Goal: Task Accomplishment & Management: Complete application form

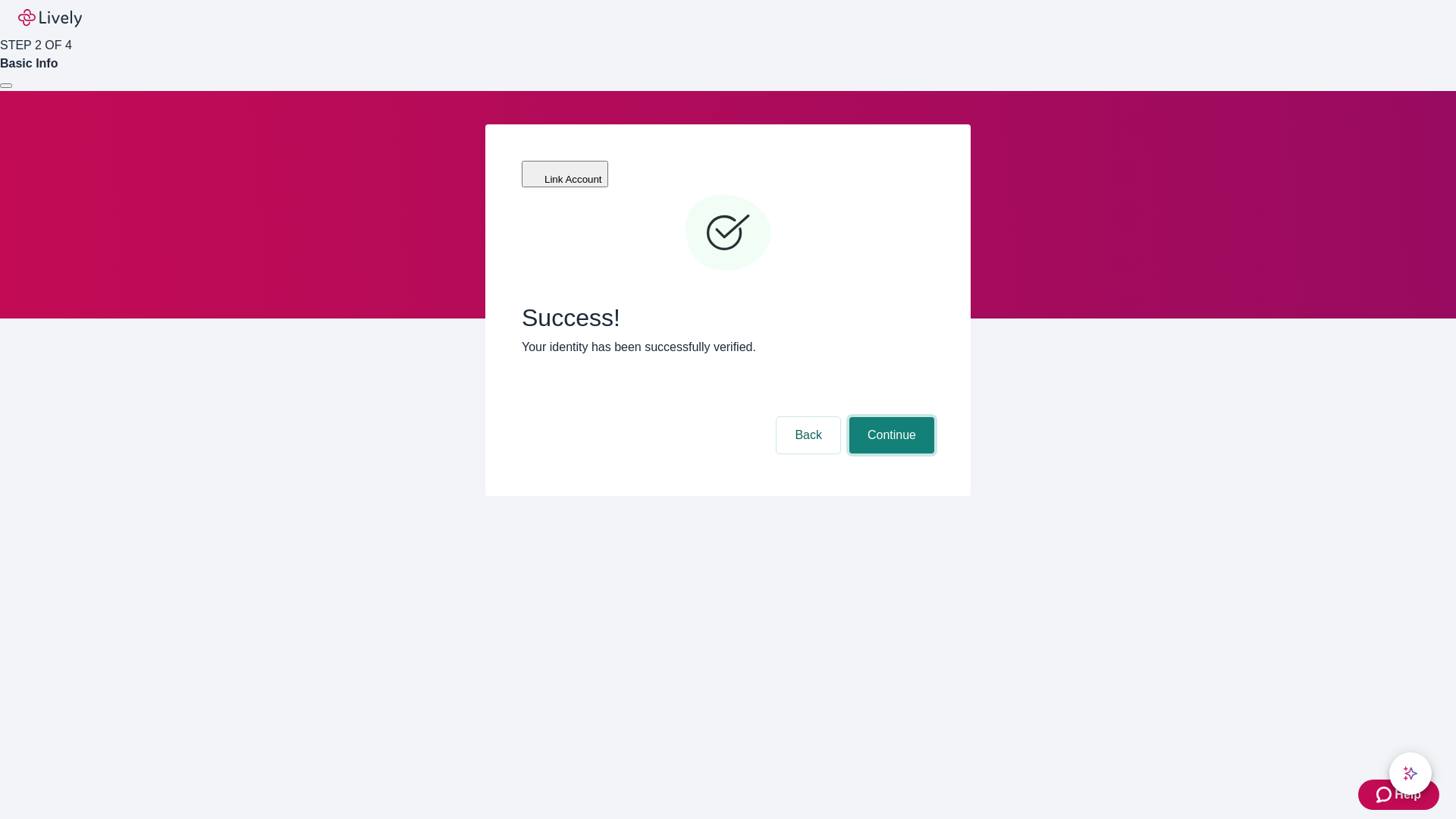
click at [890, 417] on button "Continue" at bounding box center [891, 436] width 85 height 37
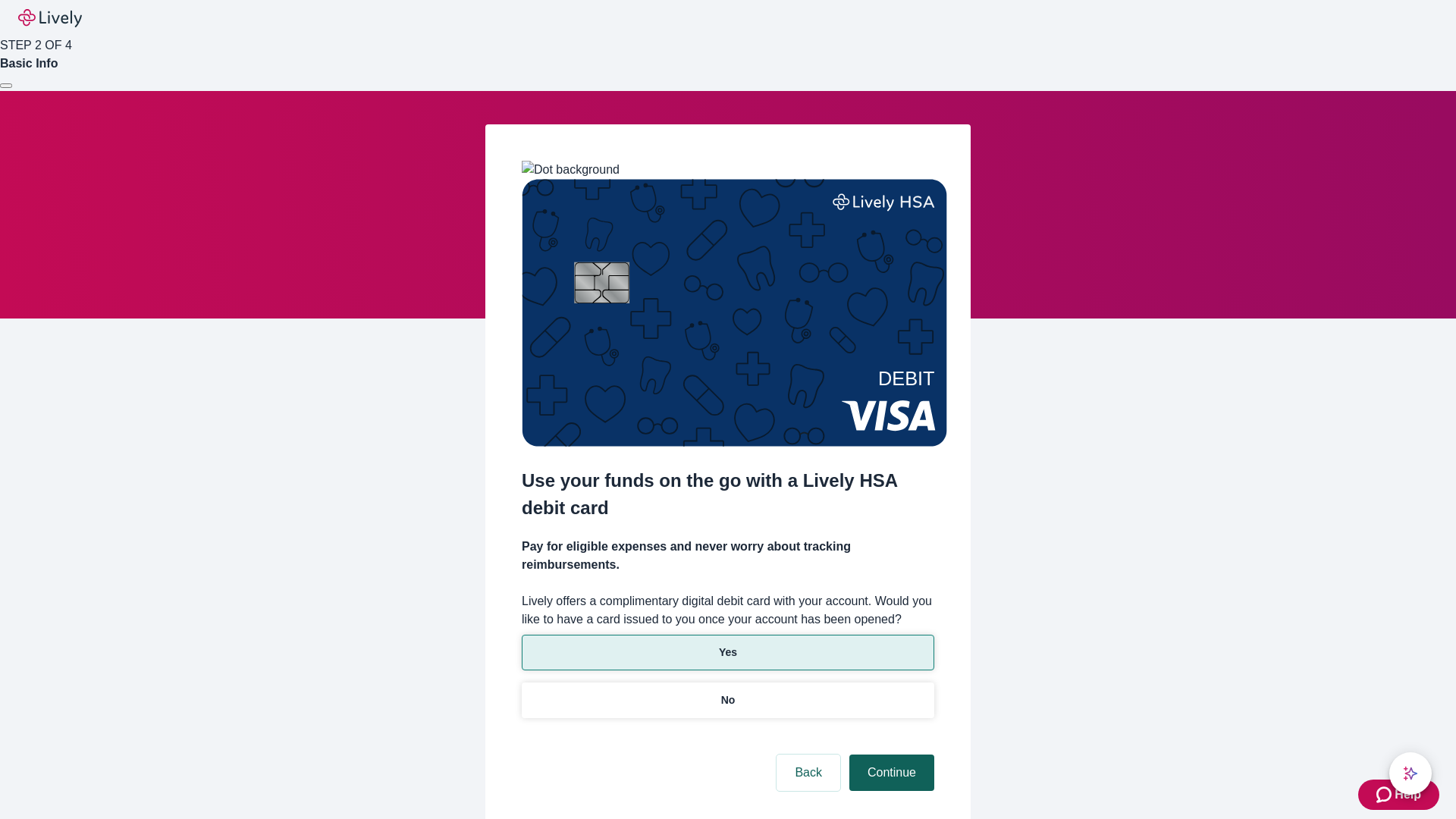
click at [728, 645] on p "Yes" at bounding box center [728, 652] width 18 height 16
click at [890, 755] on button "Continue" at bounding box center [891, 773] width 85 height 37
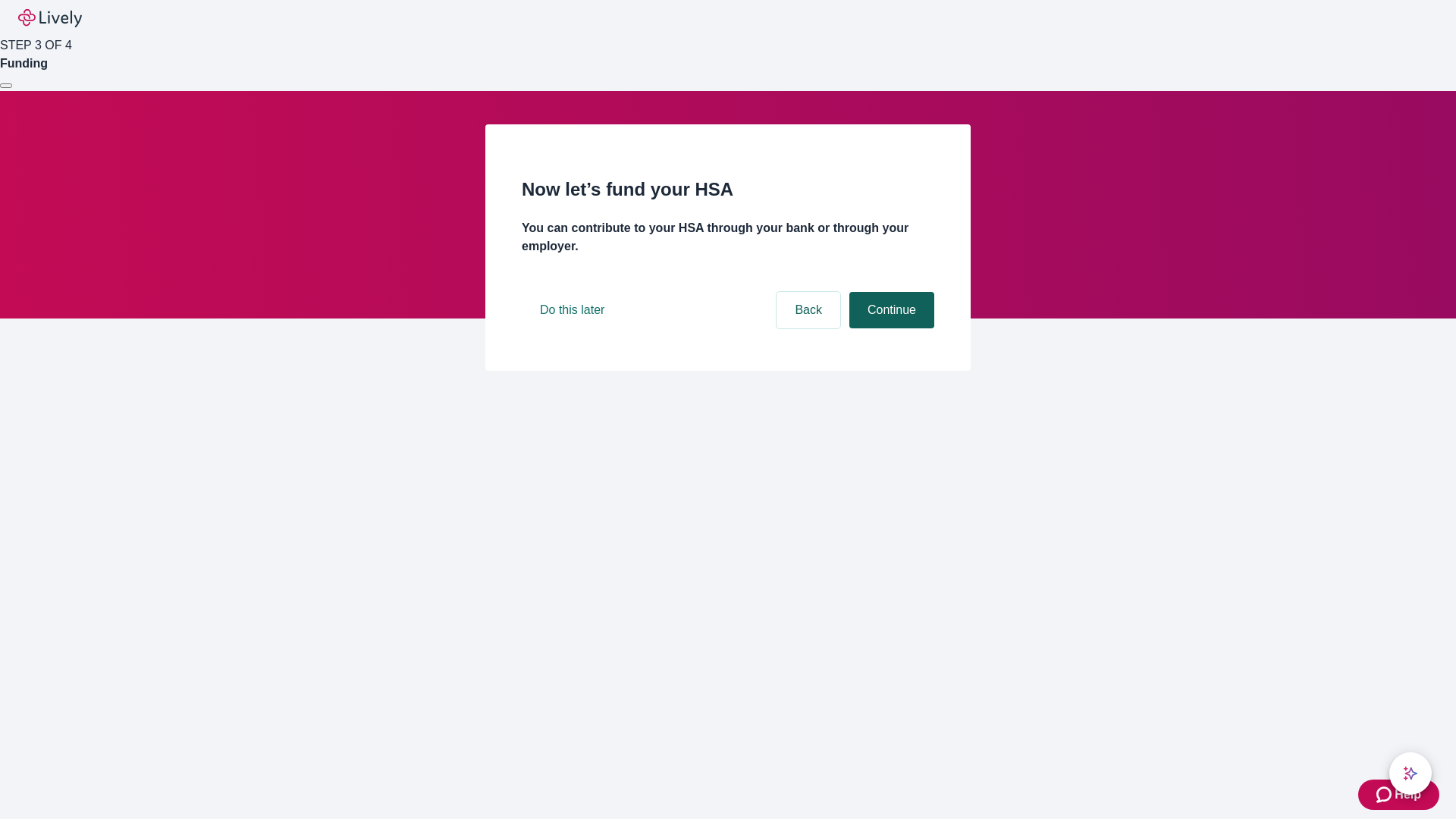
click at [890, 329] on button "Continue" at bounding box center [891, 310] width 85 height 37
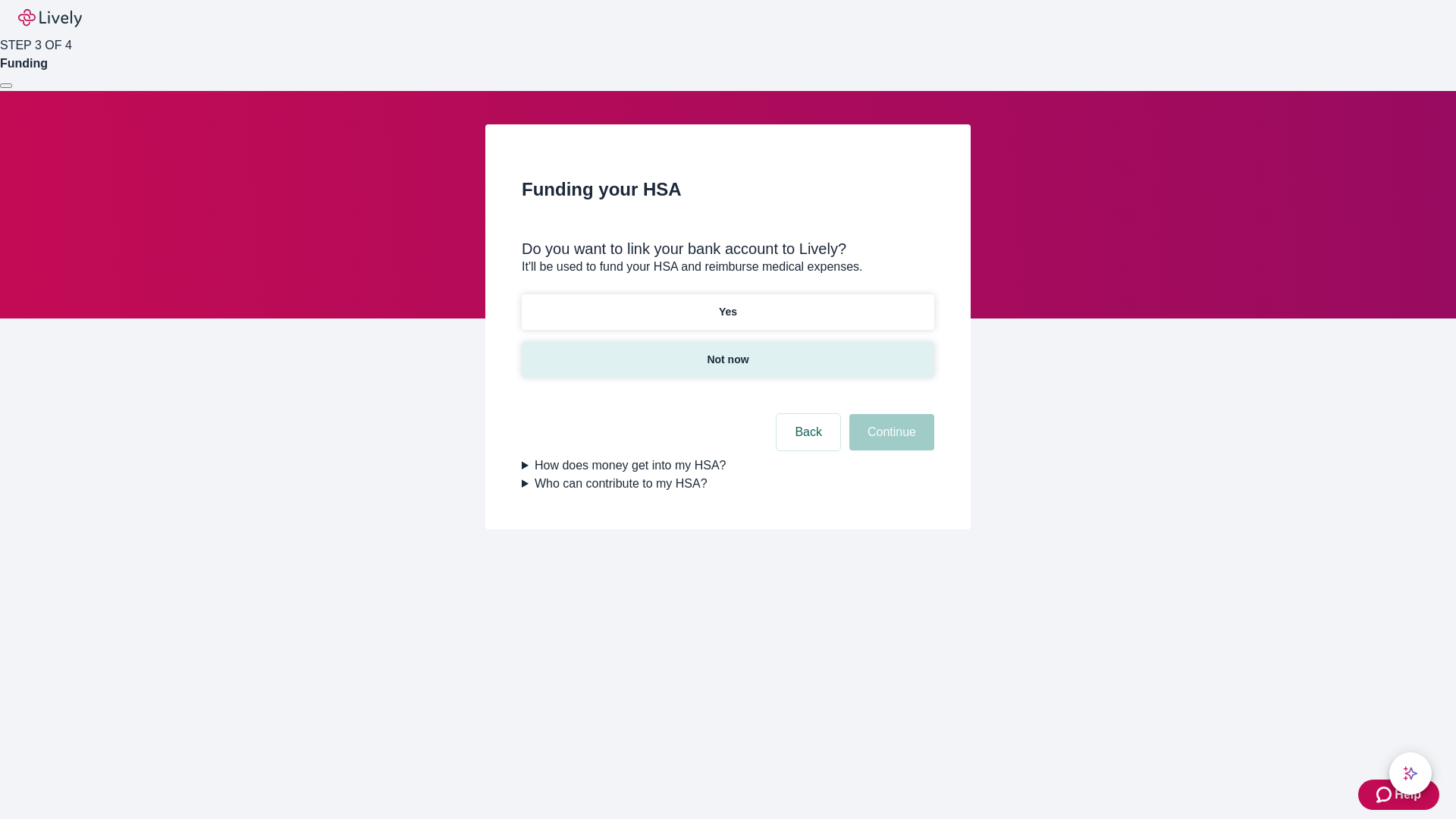
click at [728, 352] on p "Not now" at bounding box center [728, 360] width 42 height 16
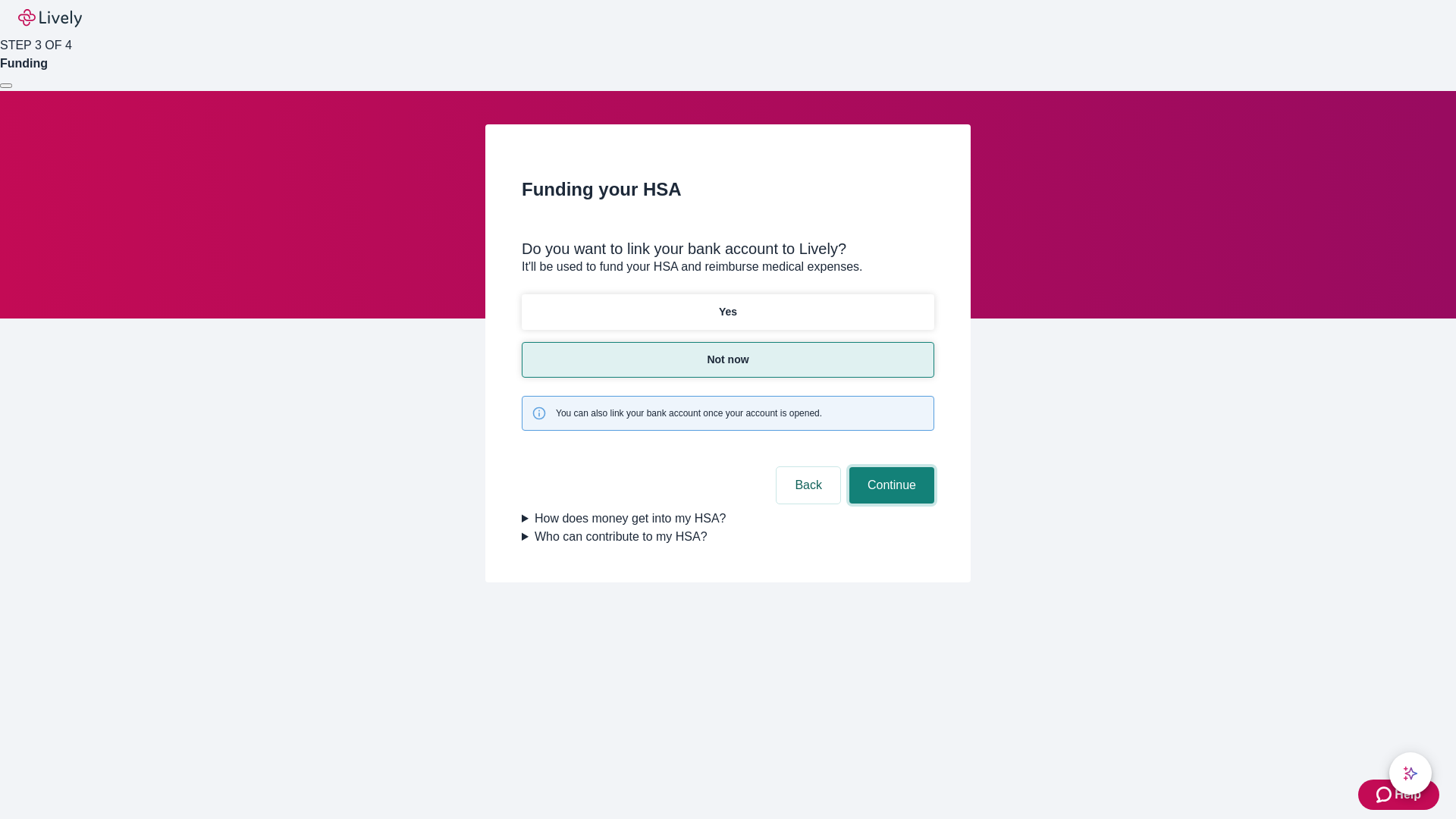
click at [890, 467] on button "Continue" at bounding box center [891, 486] width 85 height 37
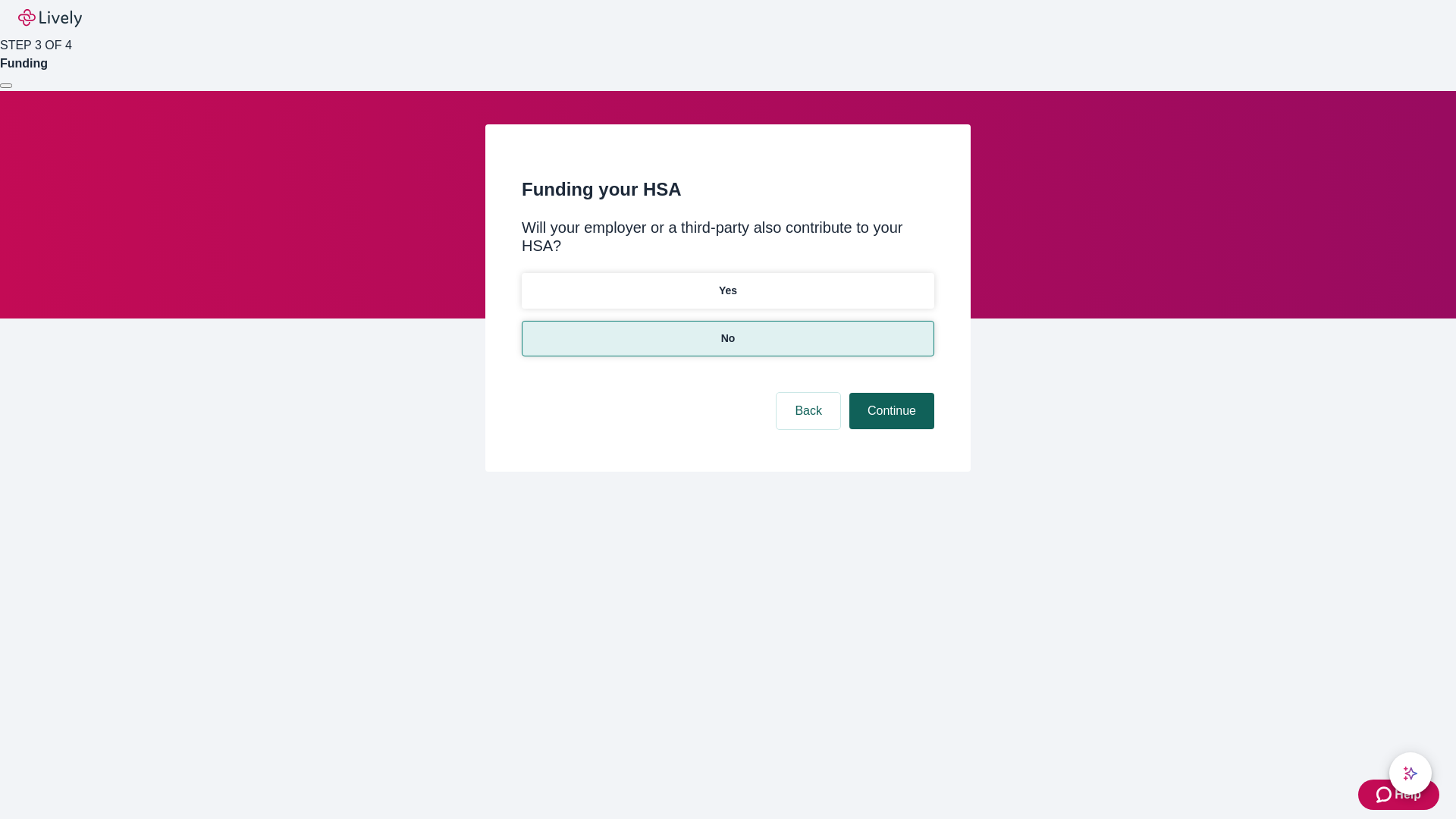
click at [890, 393] on button "Continue" at bounding box center [891, 411] width 85 height 37
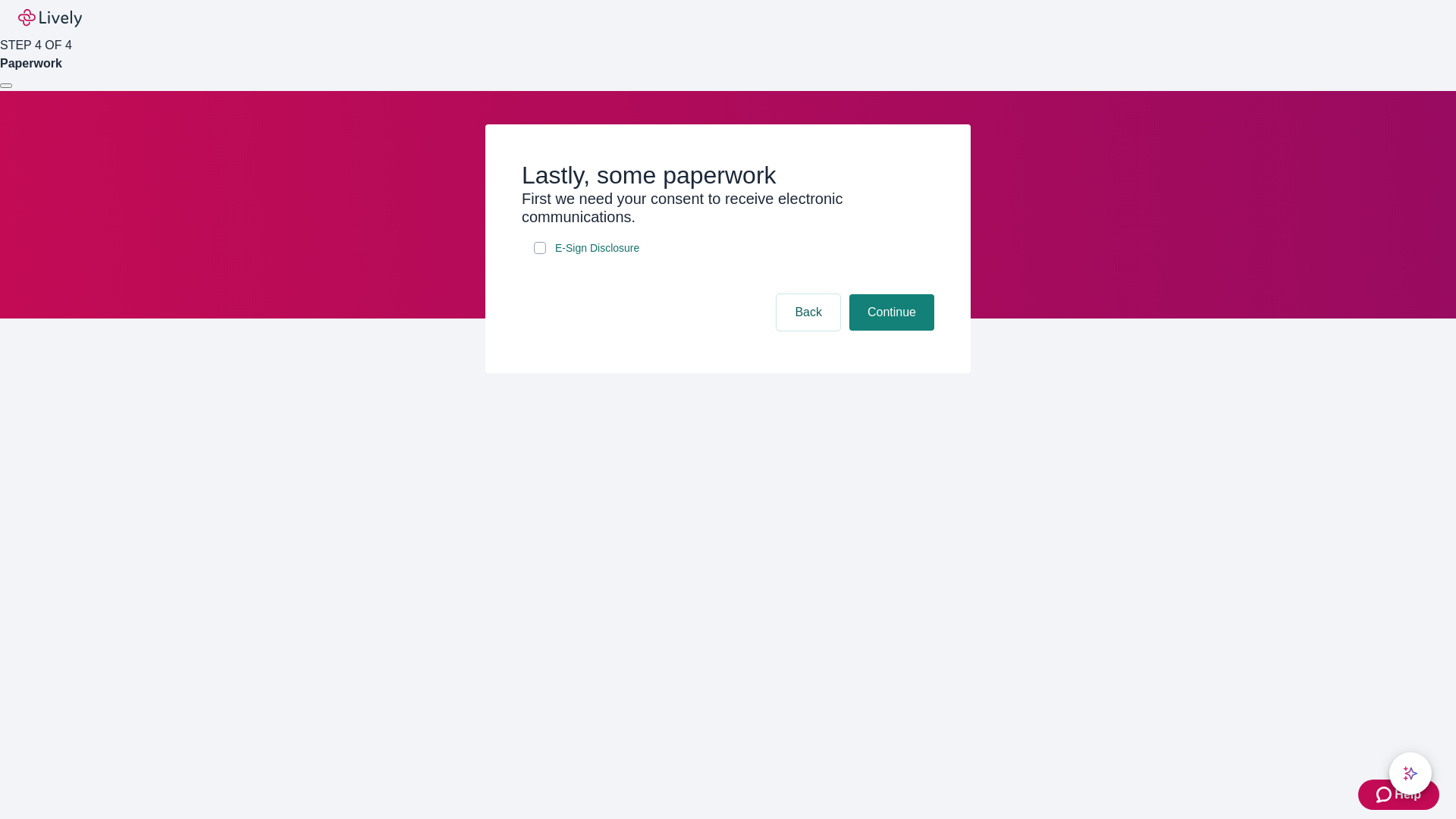
click at [540, 254] on input "E-Sign Disclosure" at bounding box center [540, 248] width 12 height 12
checkbox input "true"
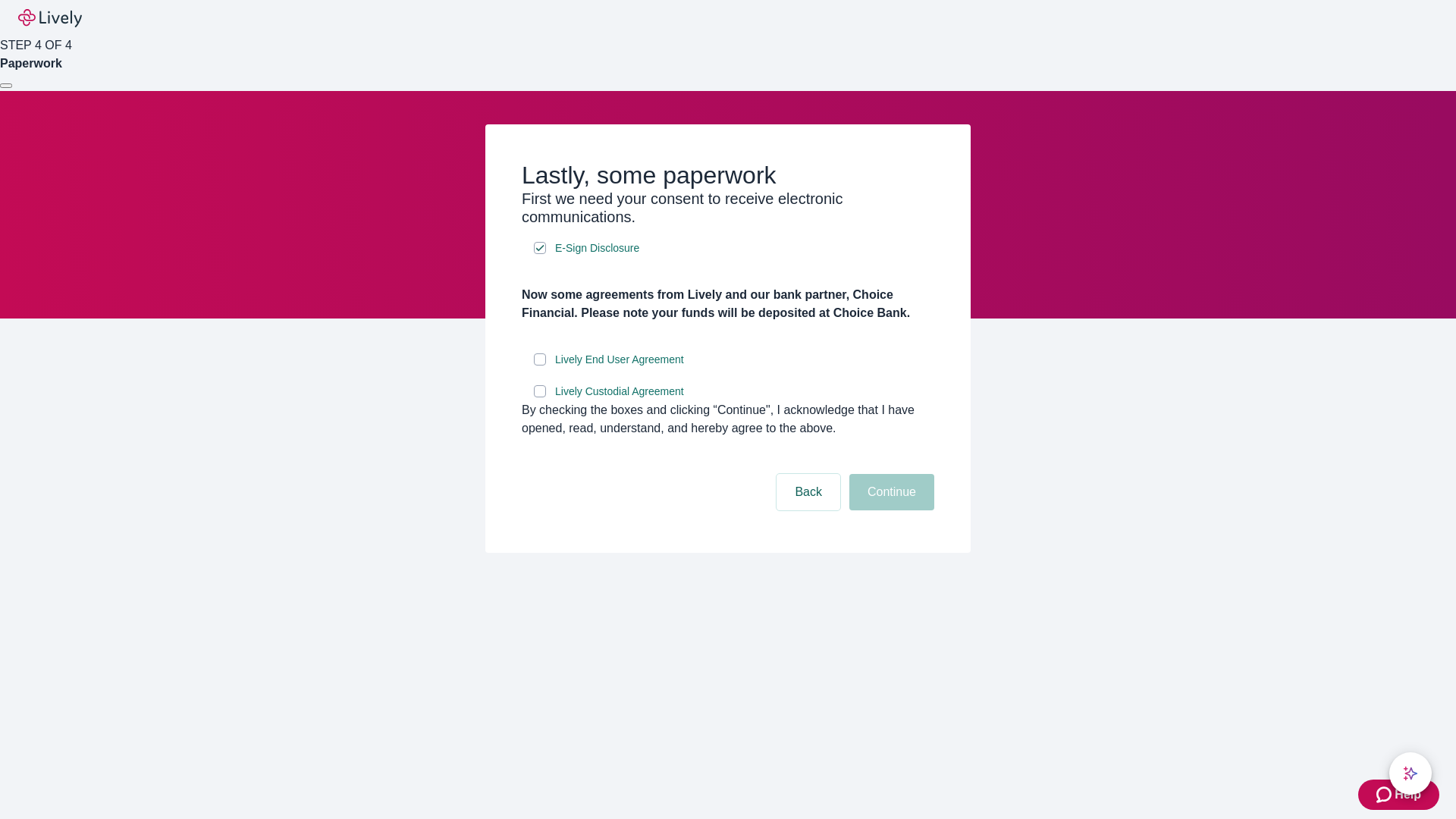
click at [540, 366] on input "Lively End User Agreement" at bounding box center [540, 360] width 12 height 12
checkbox input "true"
click at [540, 397] on input "Lively Custodial Agreement" at bounding box center [540, 391] width 12 height 12
checkbox input "true"
click at [890, 510] on button "Continue" at bounding box center [891, 493] width 85 height 37
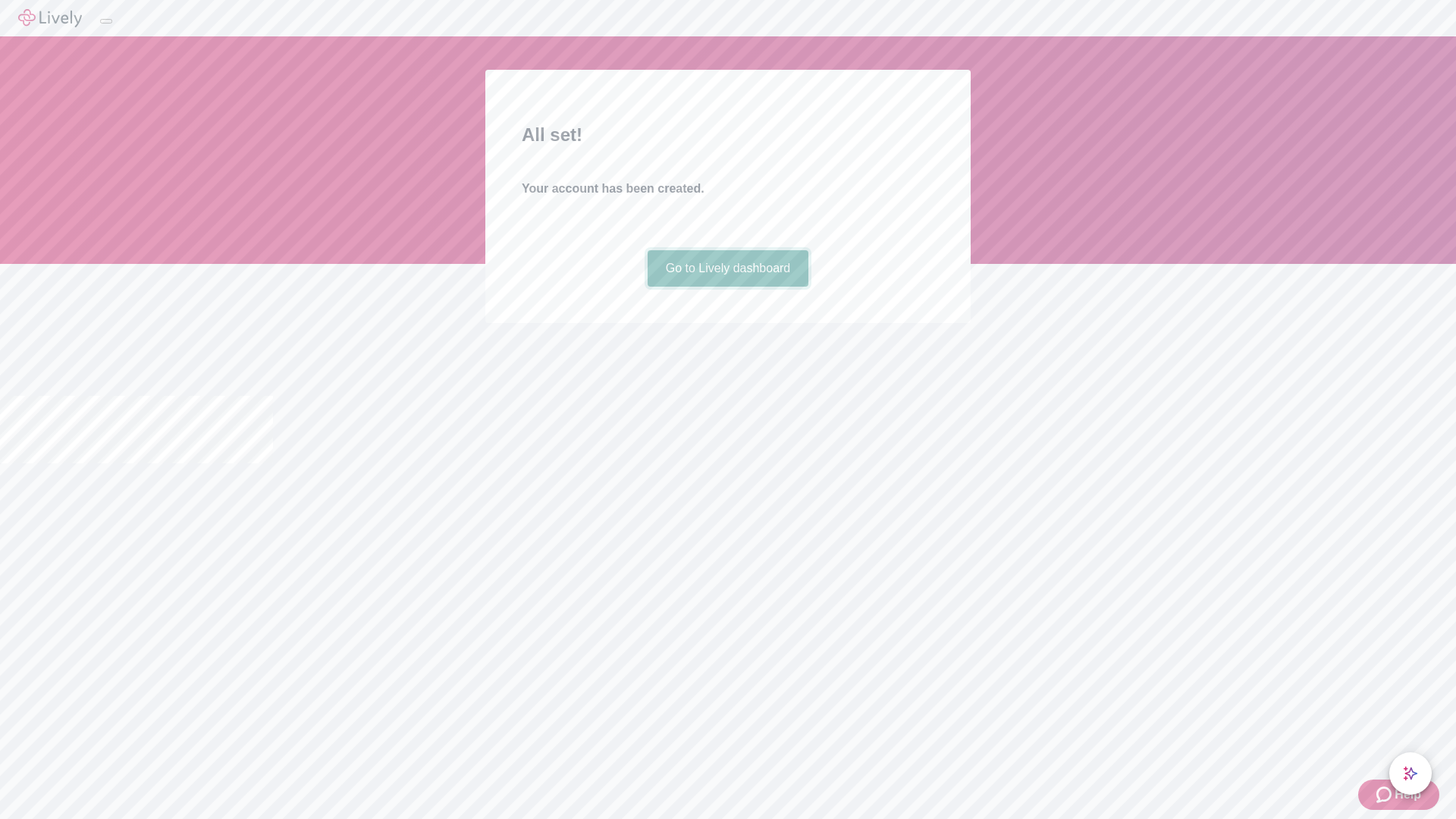
click at [728, 287] on link "Go to Lively dashboard" at bounding box center [728, 268] width 161 height 37
